Goal: Transaction & Acquisition: Download file/media

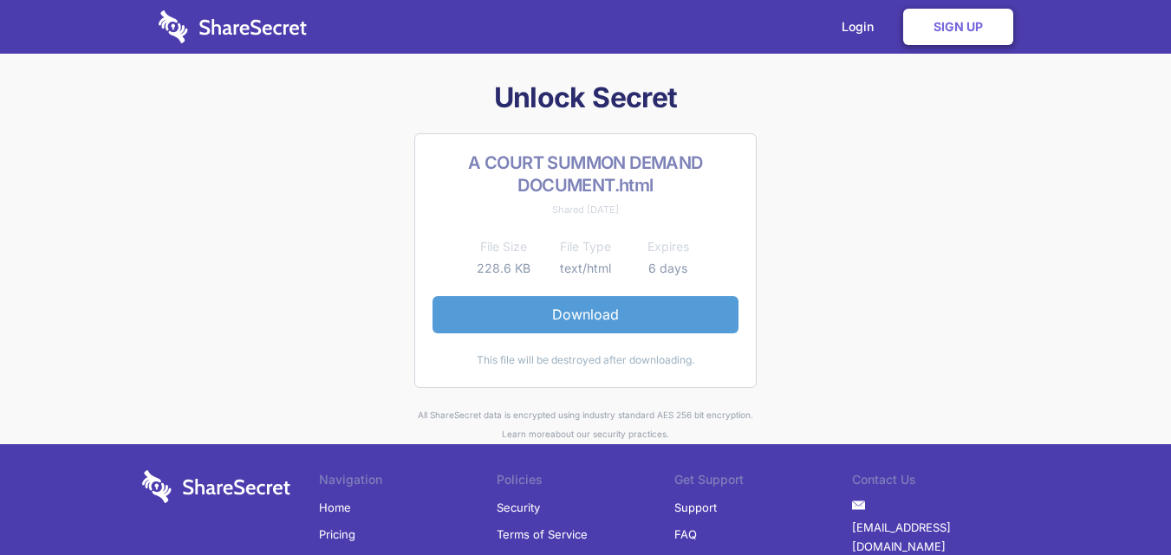
click at [591, 311] on link "Download" at bounding box center [585, 314] width 306 height 36
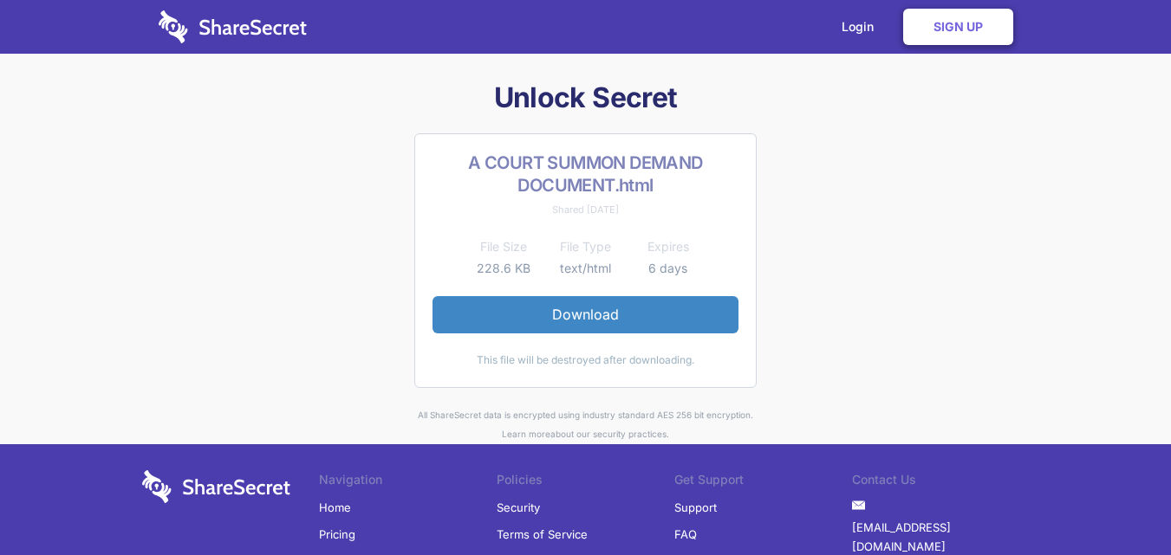
click at [594, 313] on link "Download" at bounding box center [585, 314] width 306 height 36
